Goal: Information Seeking & Learning: Learn about a topic

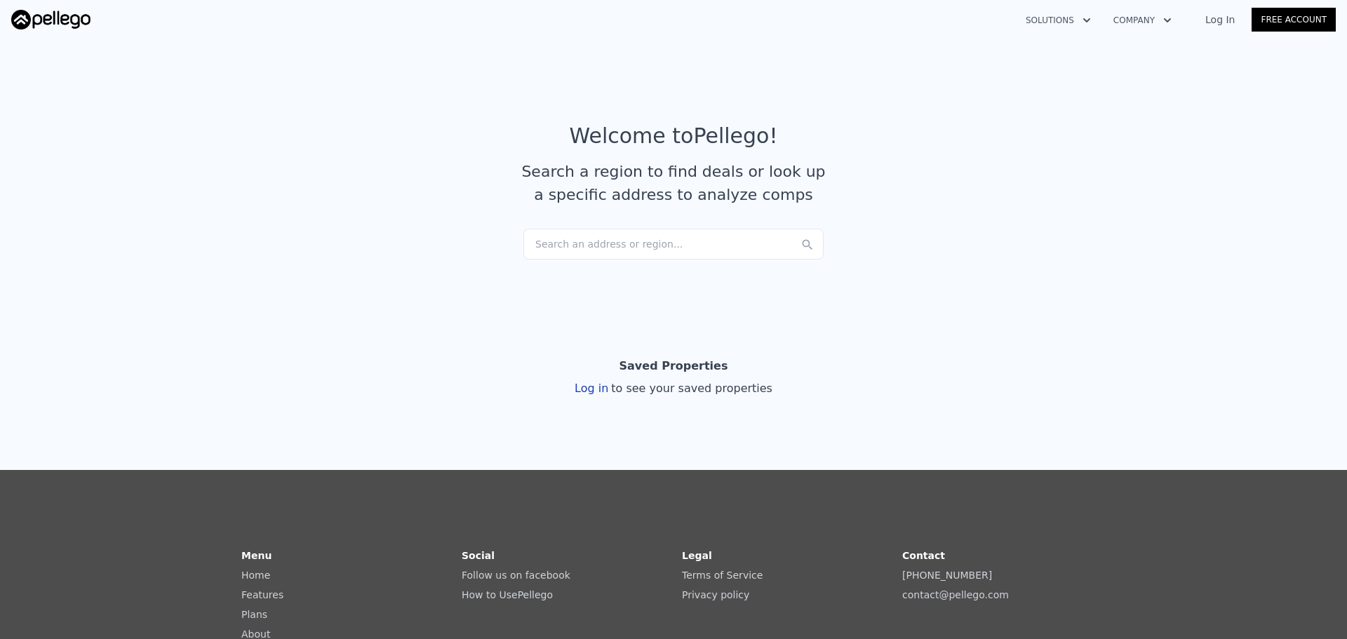
click at [580, 253] on div "Search an address or region..." at bounding box center [673, 244] width 300 height 31
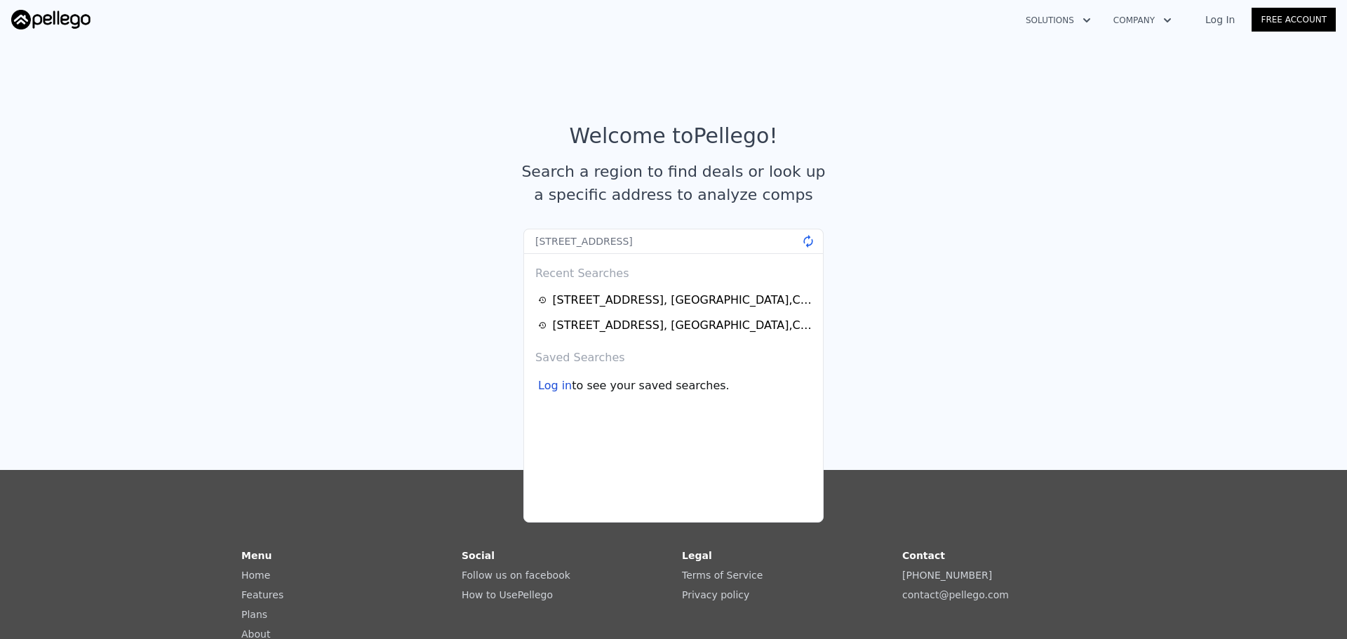
type input "[STREET_ADDRESS]"
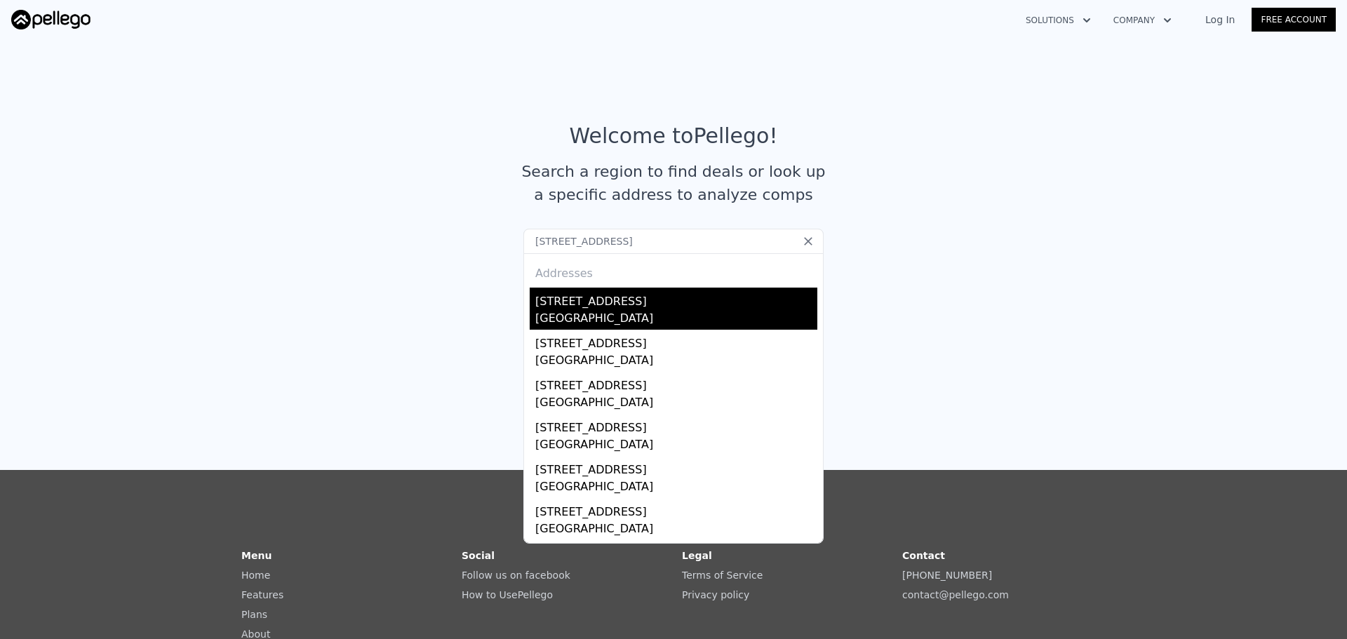
click at [559, 318] on div "[GEOGRAPHIC_DATA]" at bounding box center [676, 320] width 282 height 20
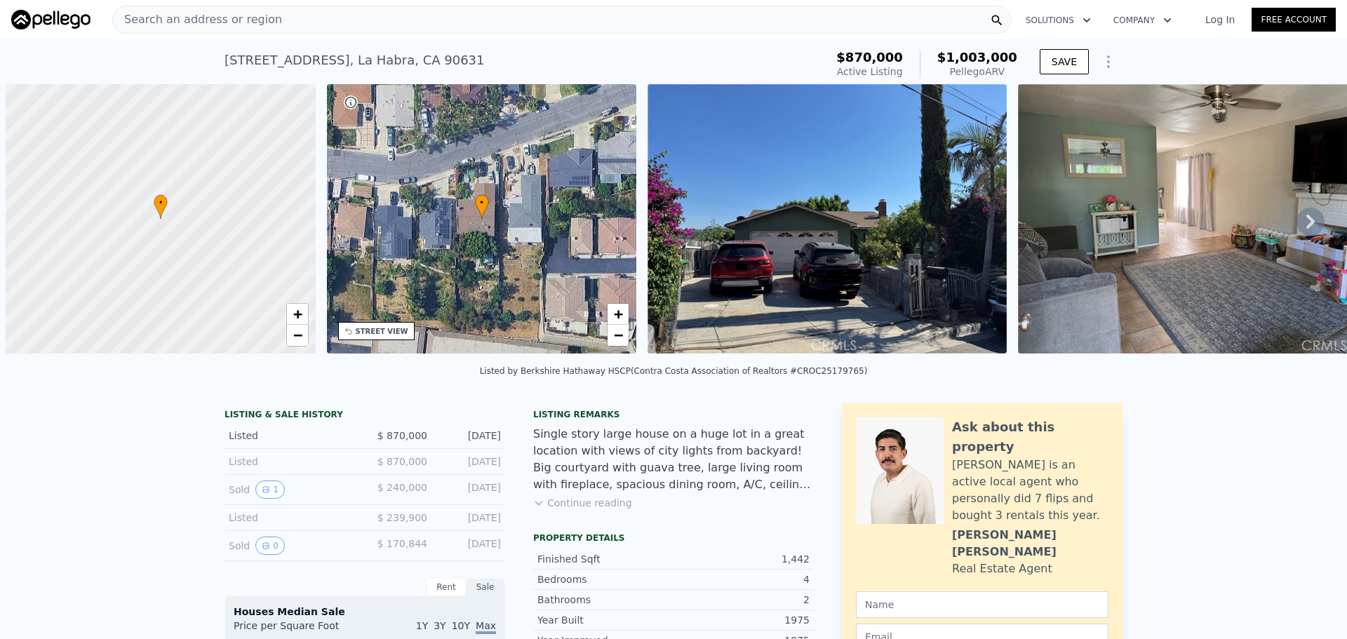
scroll to position [0, 6]
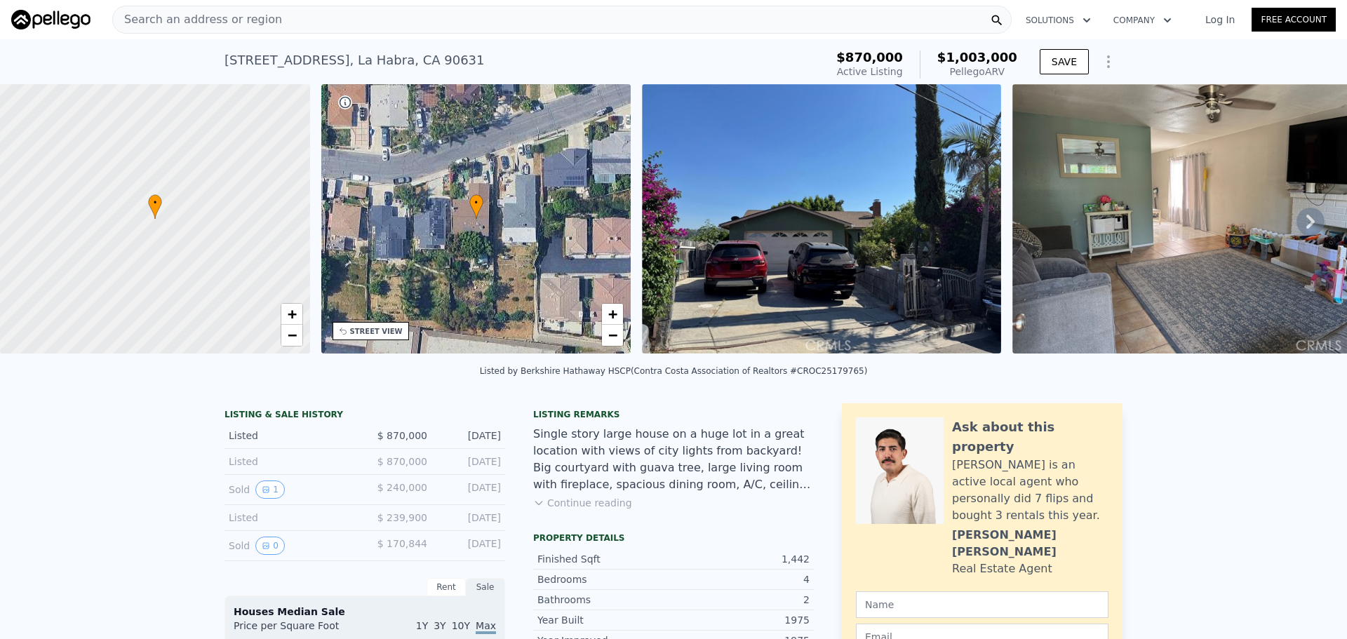
click at [448, 13] on div "Search an address or region" at bounding box center [561, 20] width 899 height 28
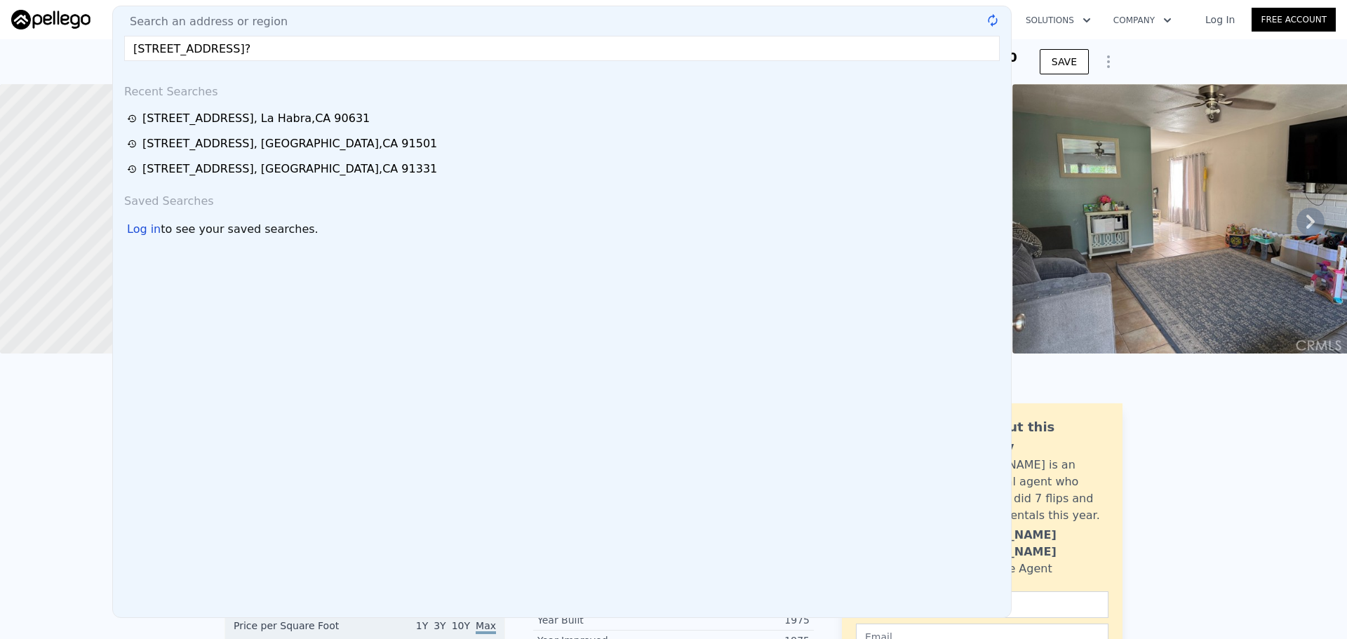
type input "[STREET_ADDRESS]?"
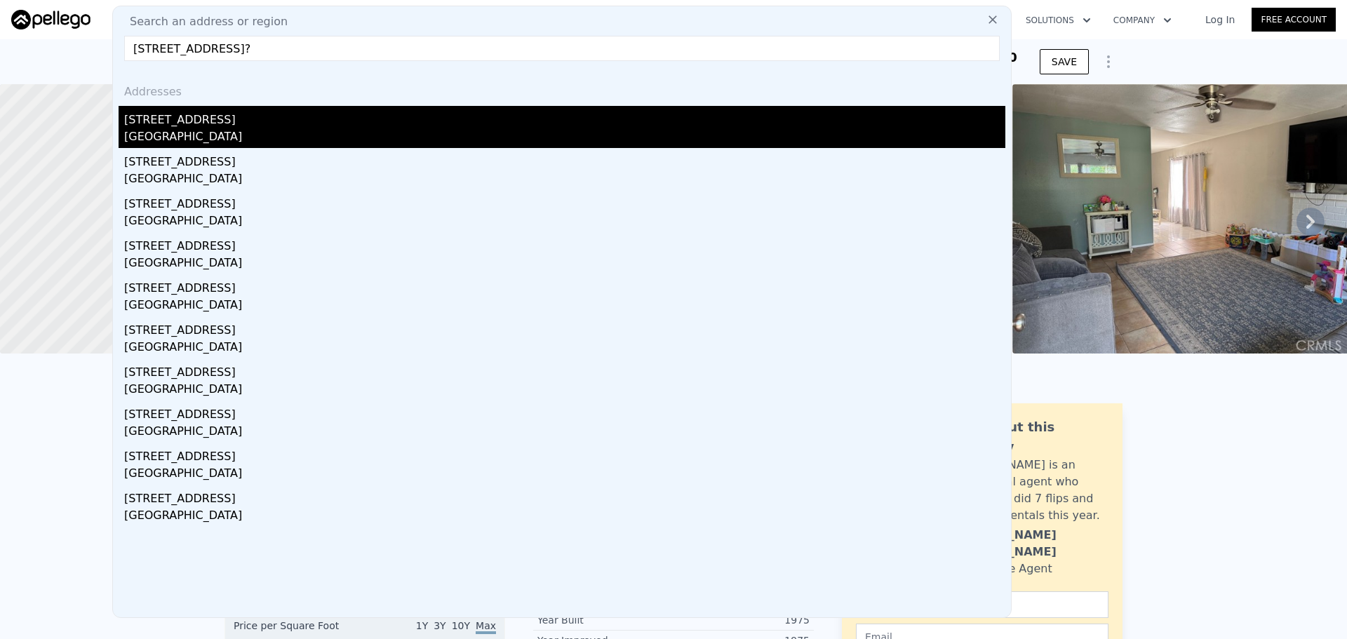
click at [325, 122] on div "[STREET_ADDRESS]" at bounding box center [564, 117] width 881 height 22
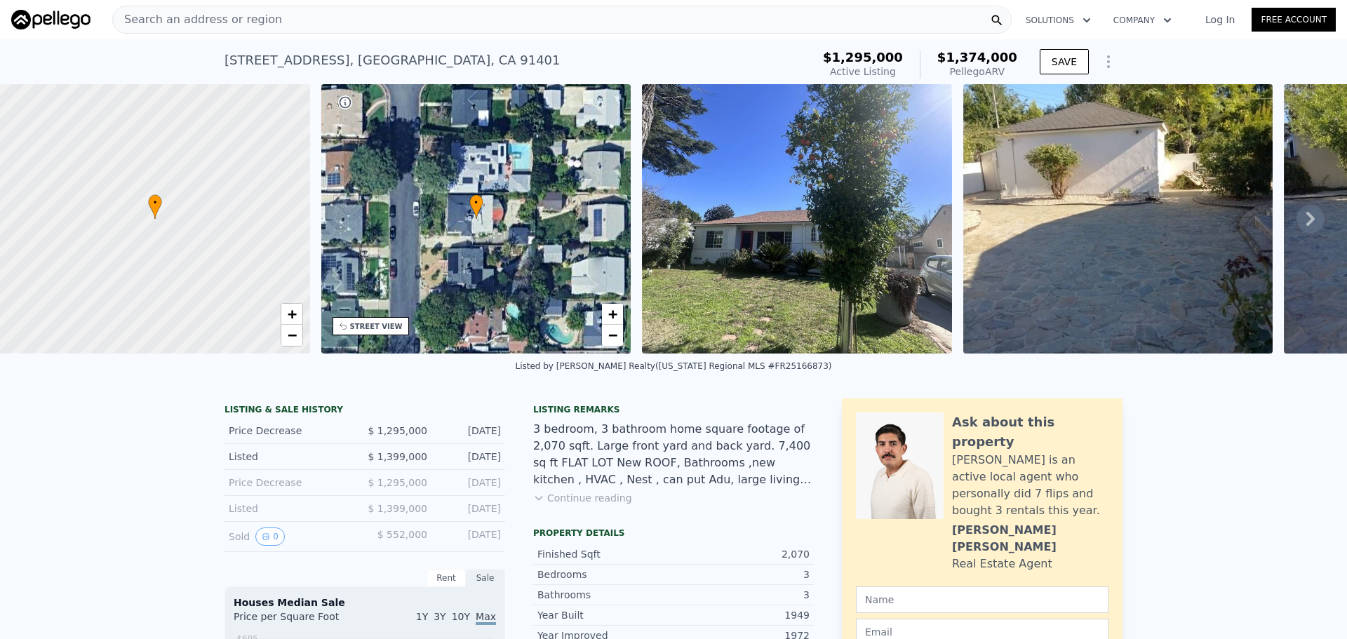
click at [601, 307] on div "+ −" at bounding box center [612, 324] width 22 height 43
click at [606, 307] on link "+" at bounding box center [612, 314] width 21 height 21
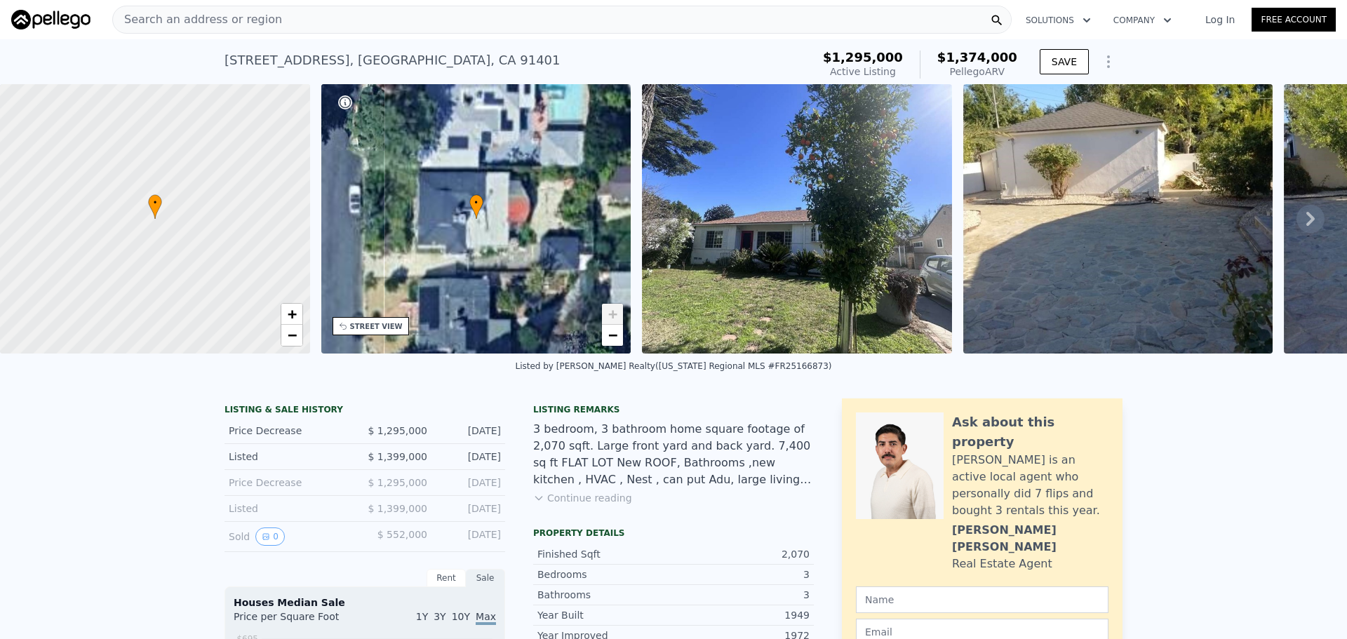
click at [610, 311] on span "+" at bounding box center [612, 314] width 9 height 18
click at [371, 330] on div "STREET VIEW" at bounding box center [376, 326] width 53 height 11
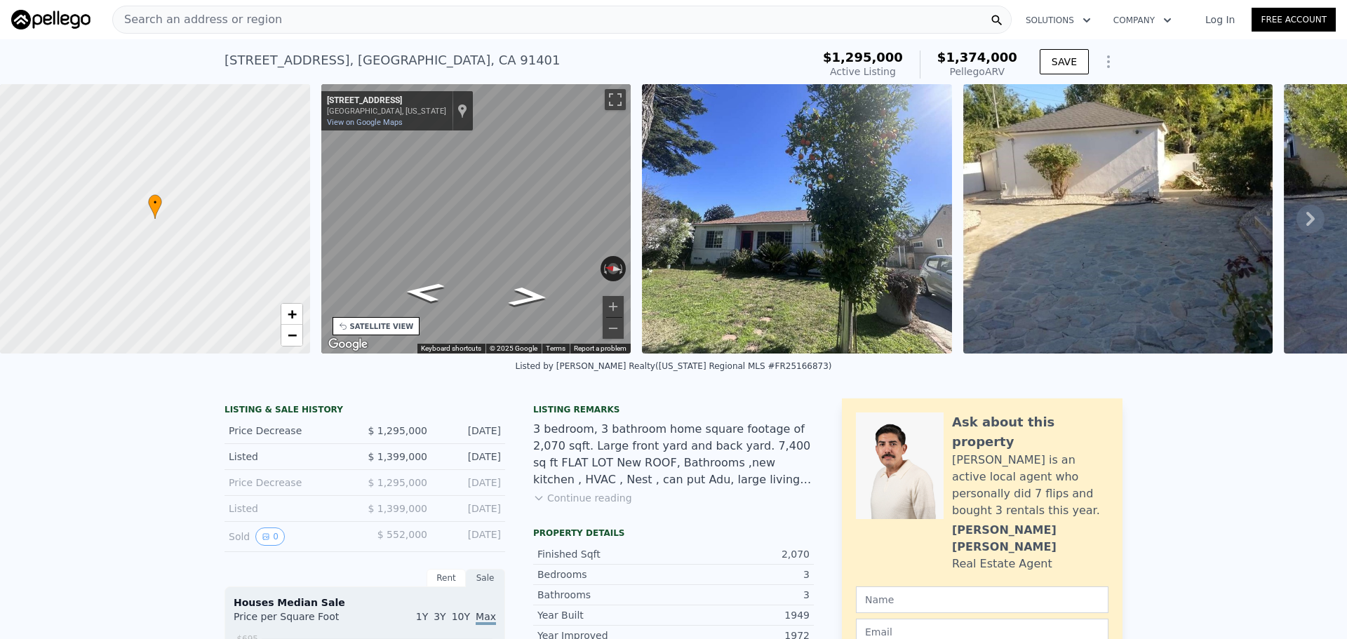
click at [405, 17] on div "Search an address or region" at bounding box center [561, 20] width 899 height 28
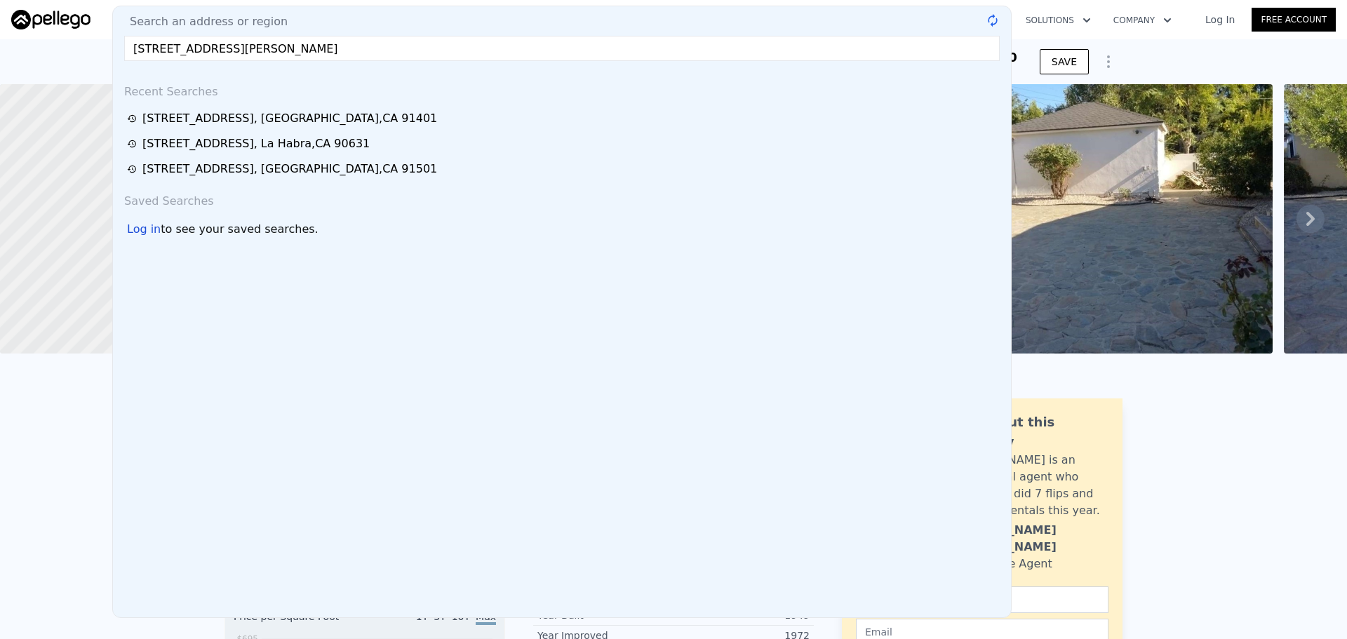
type input "[STREET_ADDRESS][PERSON_NAME]"
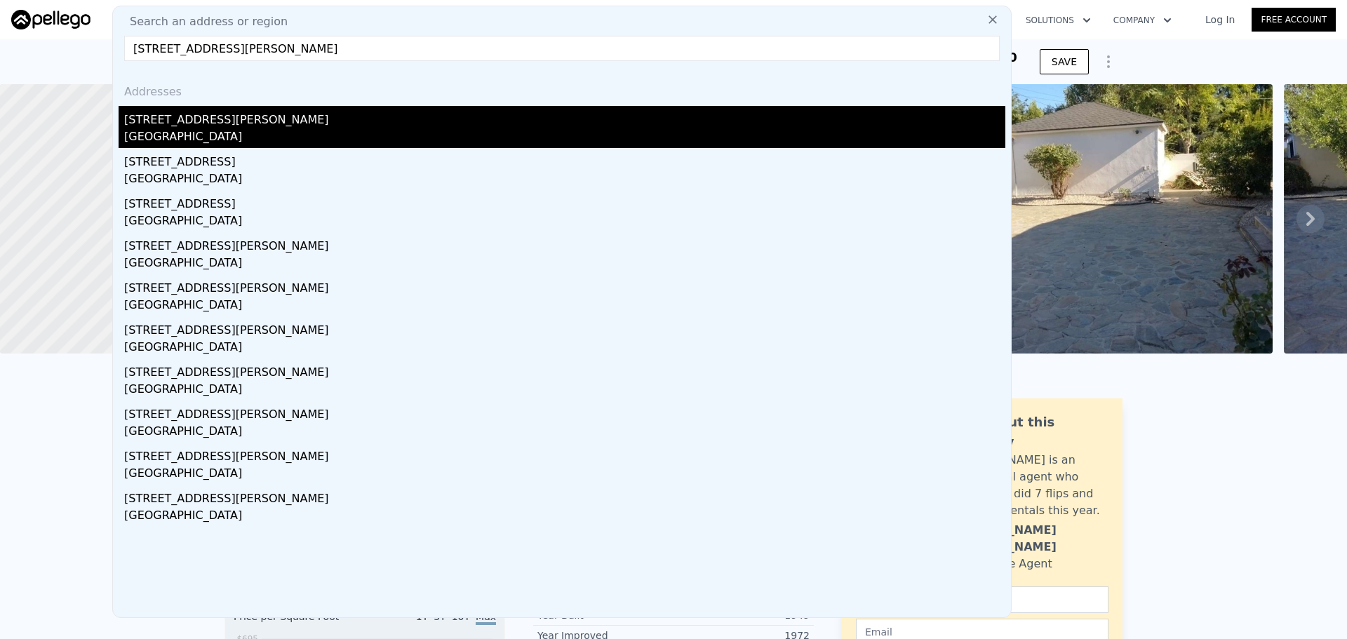
click at [309, 119] on div "[STREET_ADDRESS][PERSON_NAME]" at bounding box center [564, 117] width 881 height 22
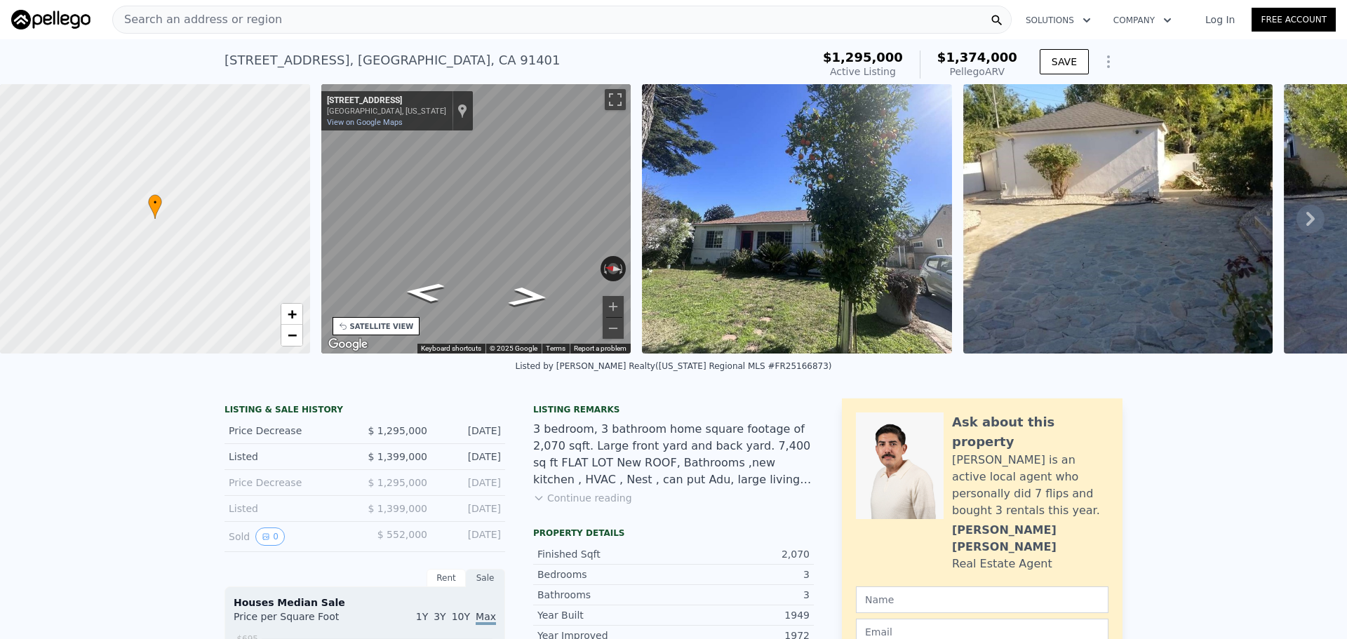
type input "2"
type input "3"
type input "1.5"
type input "893"
type input "1104"
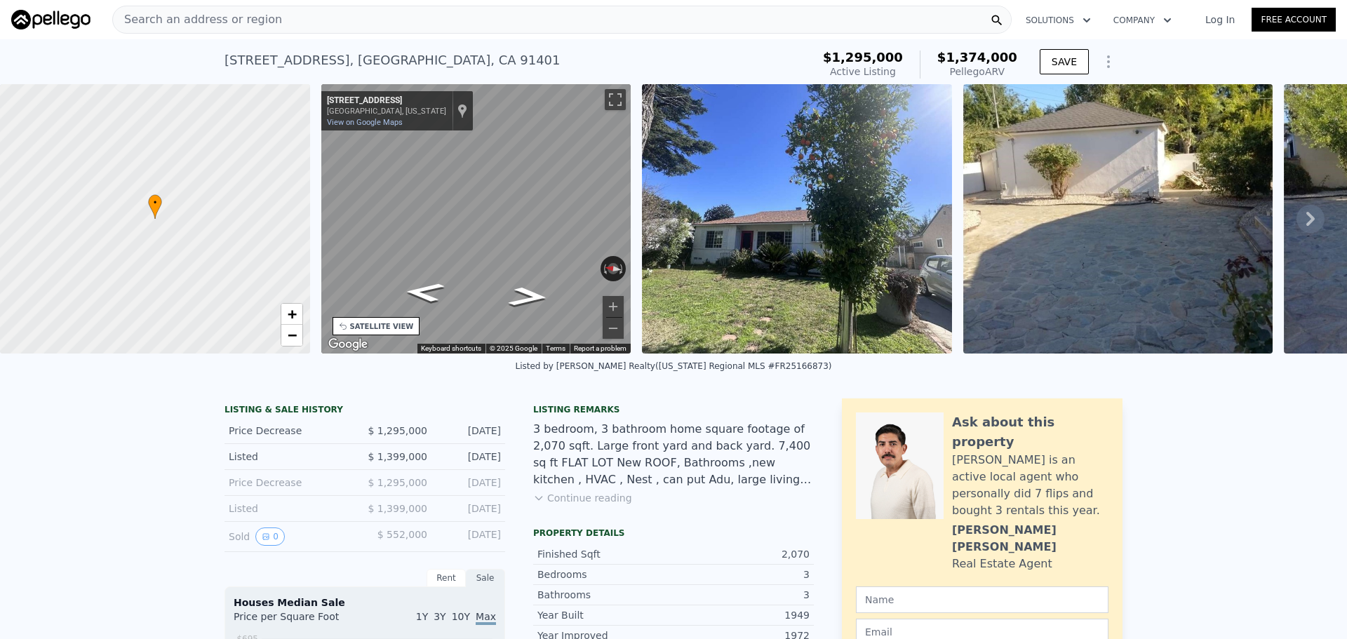
type input "6000"
type input "9440"
type input "$ 662,000"
type input "5"
type input "-$ 144,898"
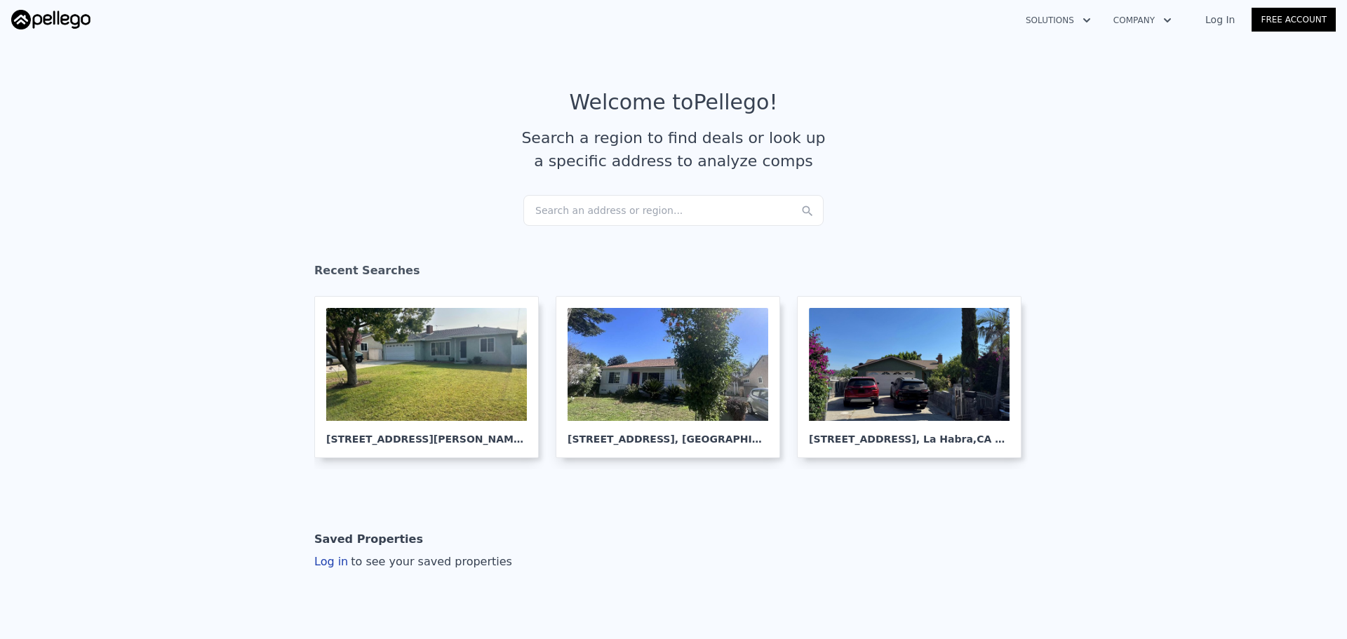
click at [669, 204] on div "Search an address or region..." at bounding box center [673, 210] width 300 height 31
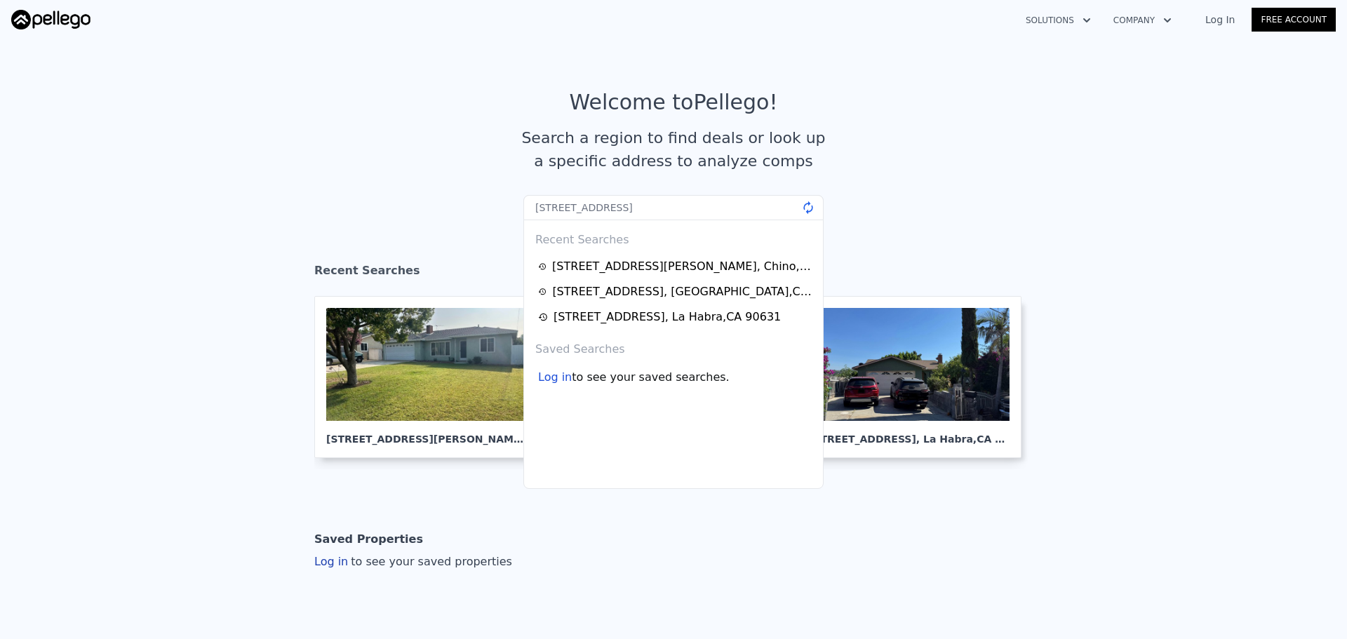
type input "3604 Richmond Blvd, Oakland, CA 94611"
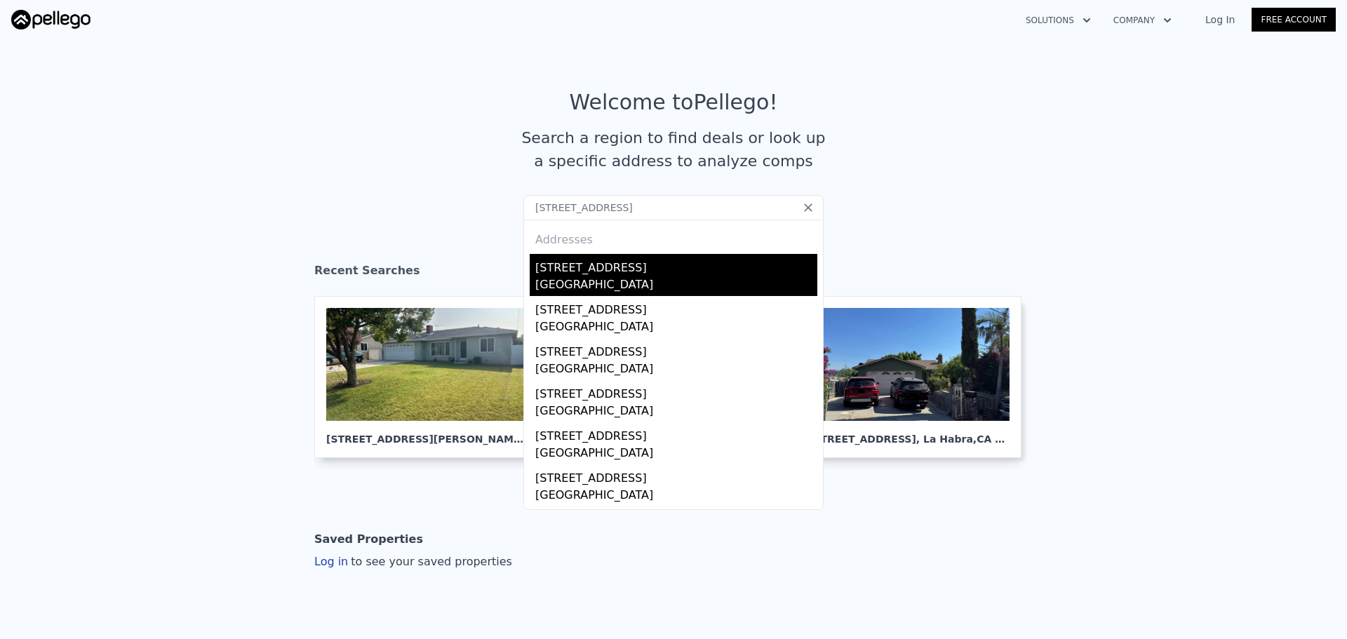
click at [574, 267] on div "3604 Richmond Blvd" at bounding box center [676, 265] width 282 height 22
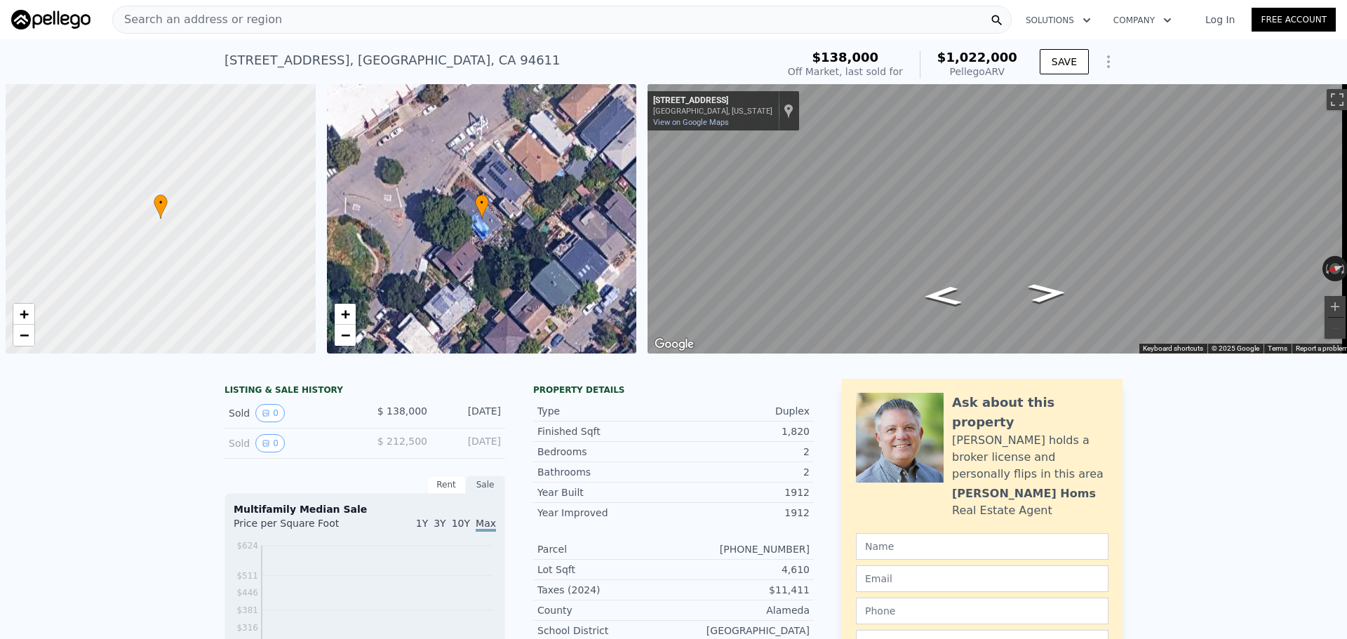
scroll to position [0, 6]
